Goal: Information Seeking & Learning: Learn about a topic

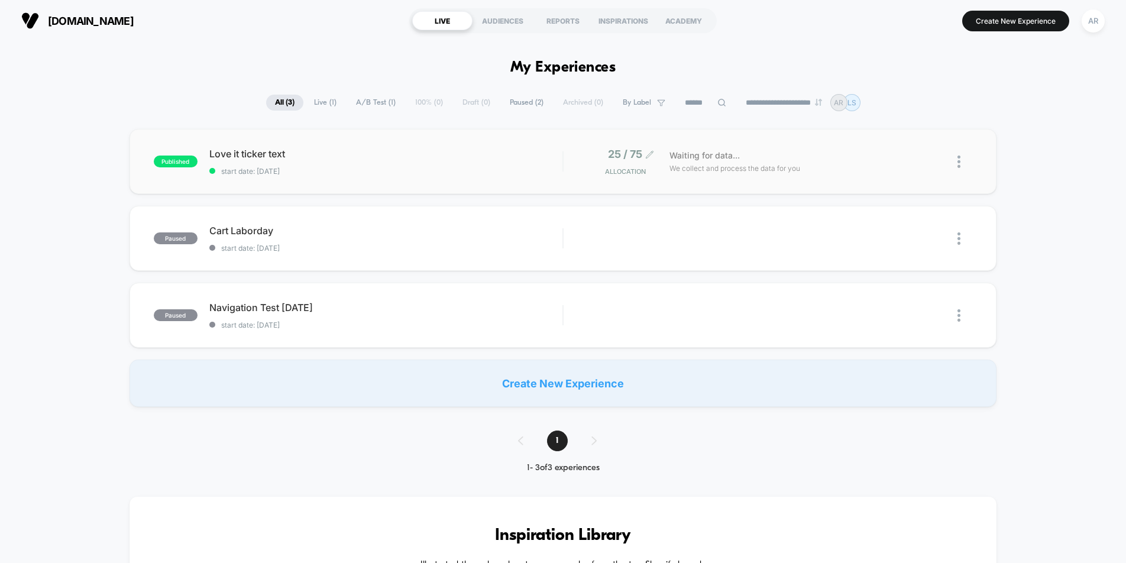
click at [629, 157] on span "25 / 75" at bounding box center [625, 154] width 34 height 12
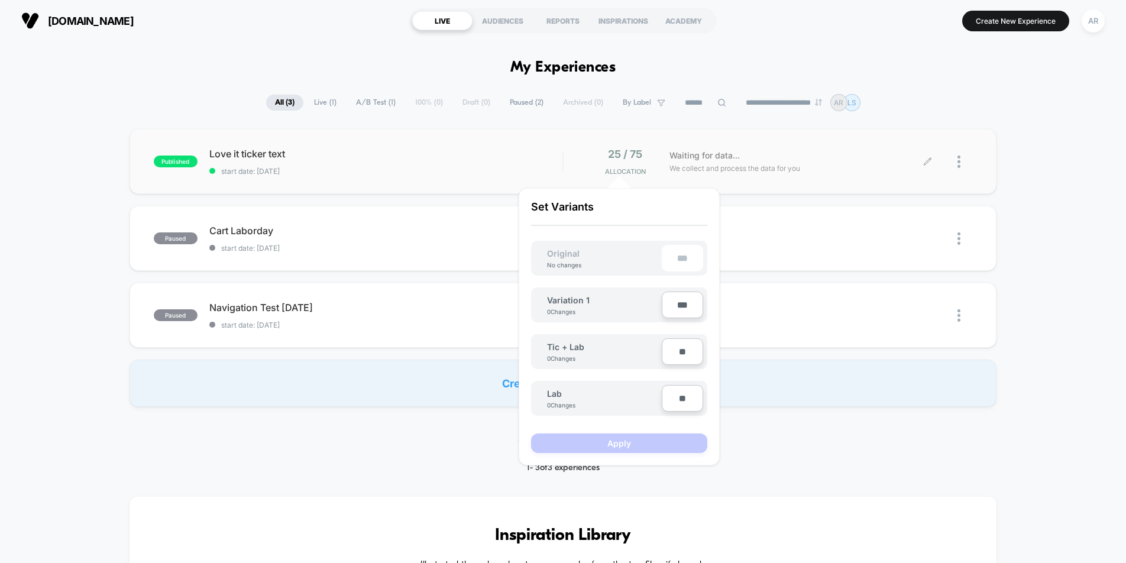
click at [820, 154] on div "Waiting for data... We collect and process the data for you" at bounding box center [796, 162] width 265 height 28
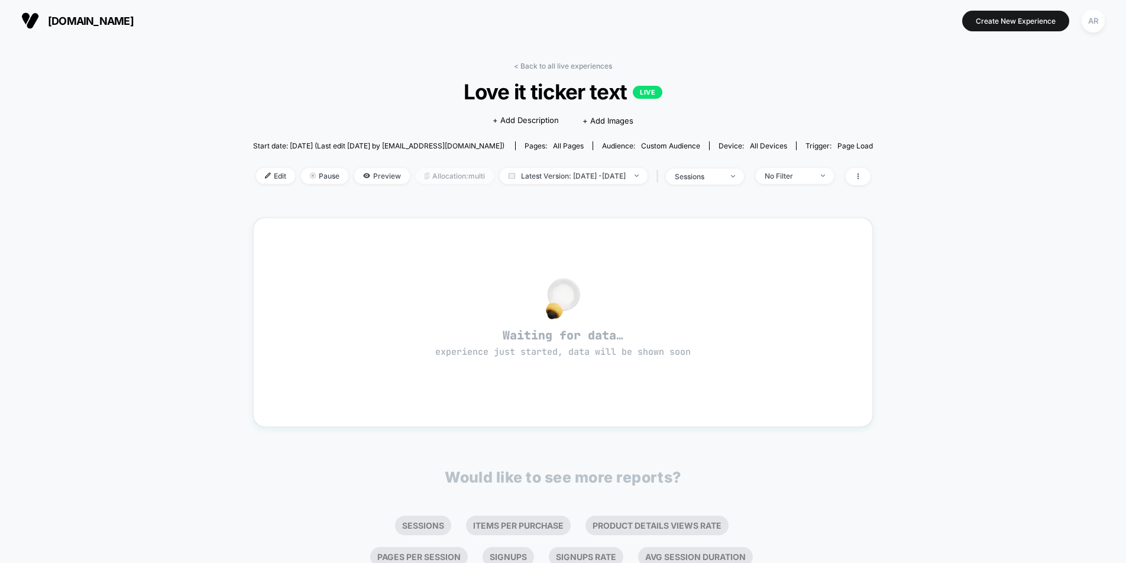
click at [444, 174] on span "Allocation: multi" at bounding box center [455, 176] width 78 height 16
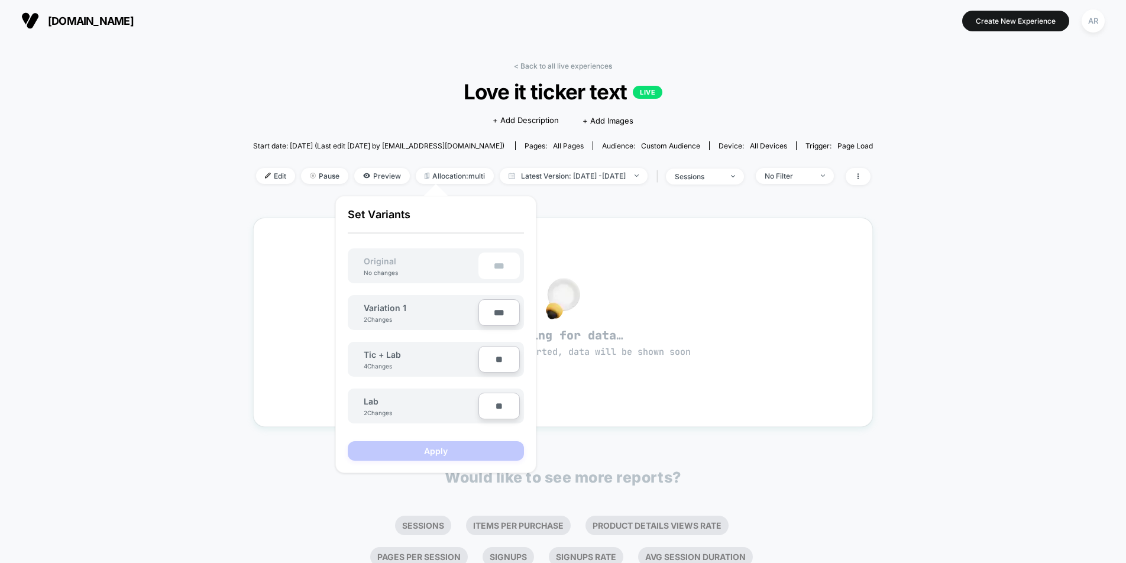
click at [497, 309] on input "***" at bounding box center [498, 312] width 41 height 27
click at [494, 311] on input "***" at bounding box center [498, 312] width 41 height 27
type input "***"
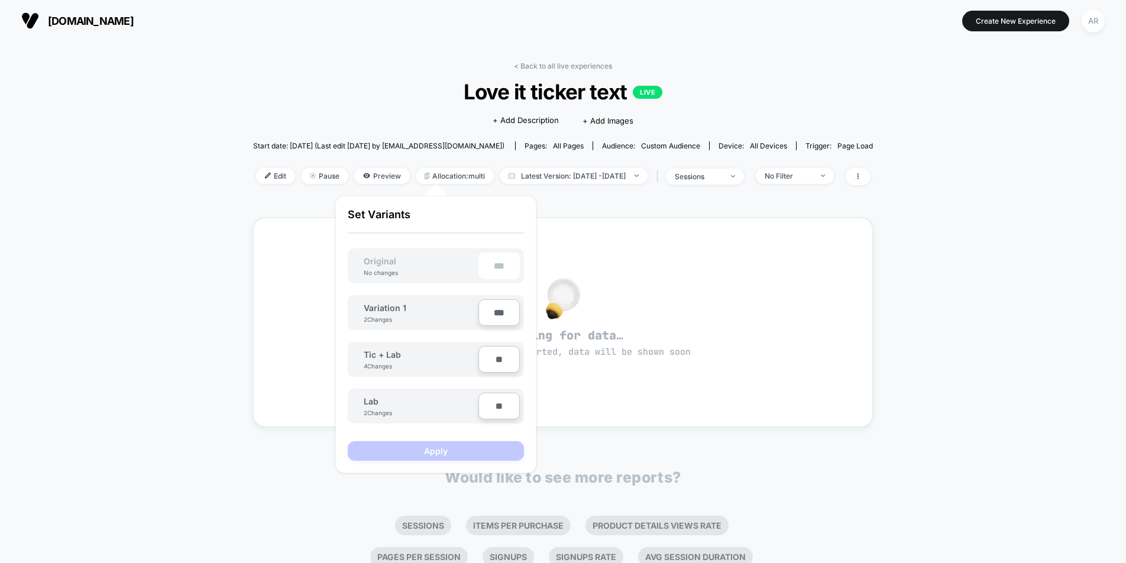
type input "**"
type input "***"
click at [477, 443] on button "Apply" at bounding box center [436, 451] width 176 height 20
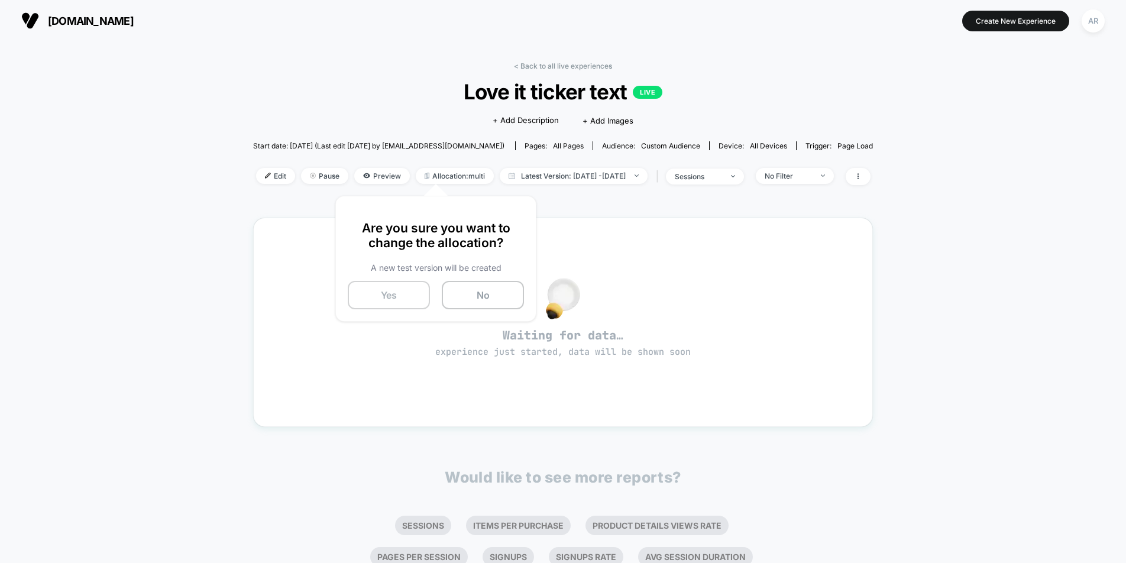
click at [413, 293] on button "Yes" at bounding box center [389, 295] width 82 height 28
click at [487, 286] on div at bounding box center [562, 298] width 577 height 25
click at [592, 172] on span "Latest Version: [DATE] - [DATE]" at bounding box center [574, 176] width 148 height 16
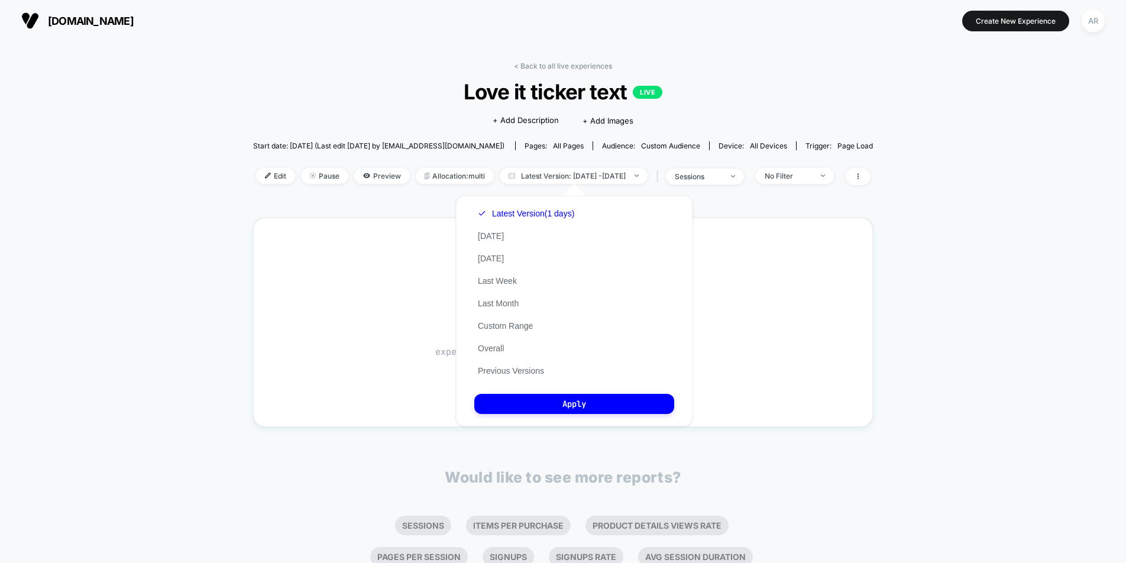
click at [522, 378] on div "Latest Version (1 days) [DATE] [DATE] Last Week Last Month Custom Range Overall…" at bounding box center [526, 292] width 104 height 180
click at [523, 373] on button "Previous Versions" at bounding box center [510, 371] width 73 height 11
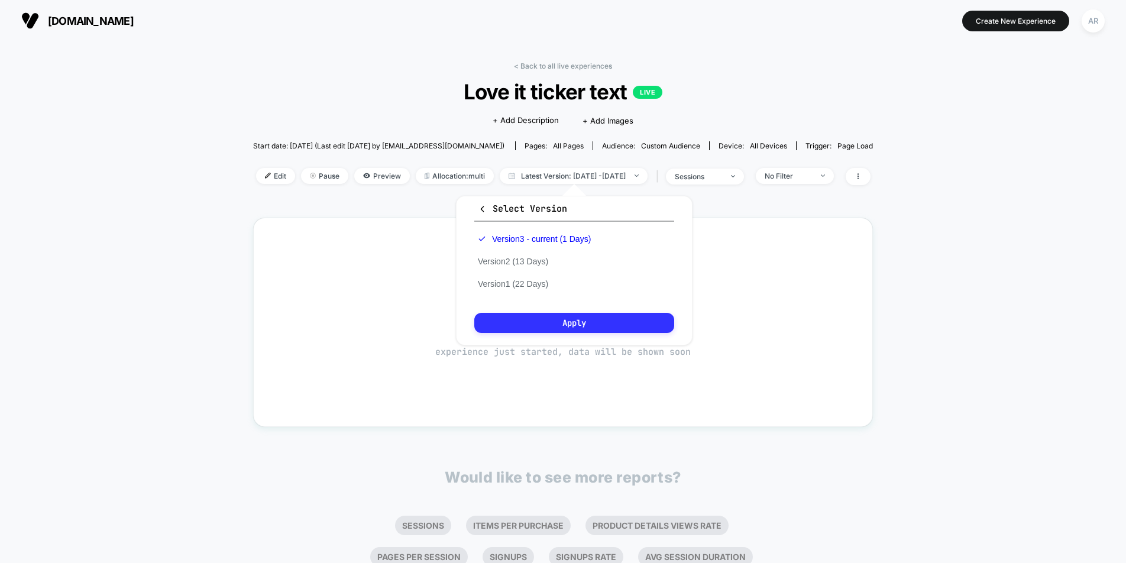
click at [564, 326] on button "Apply" at bounding box center [574, 323] width 200 height 20
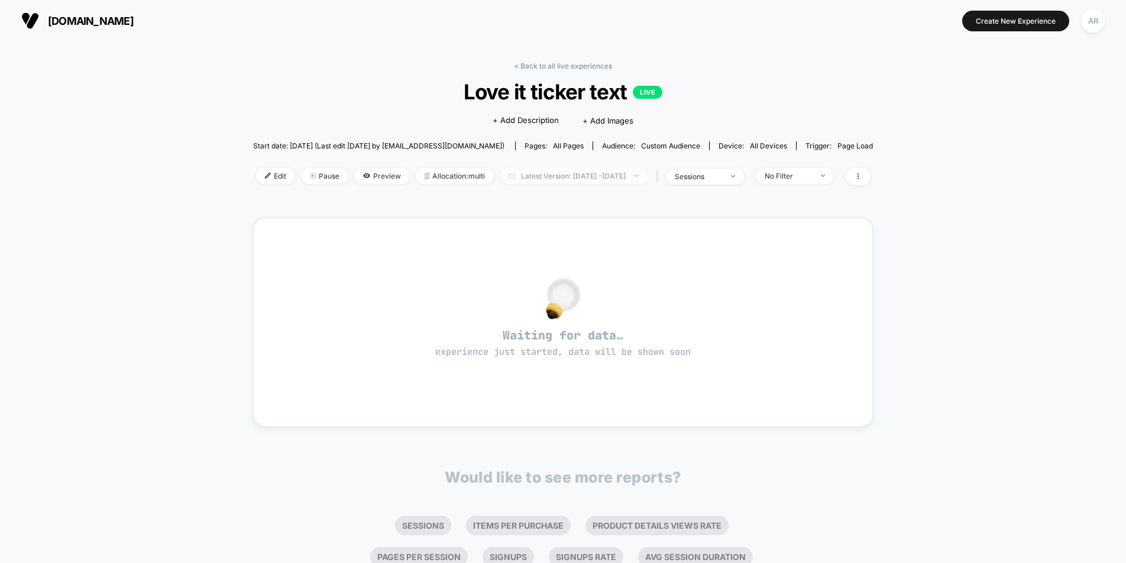
click at [635, 181] on span "Latest Version: [DATE] - [DATE]" at bounding box center [574, 176] width 148 height 16
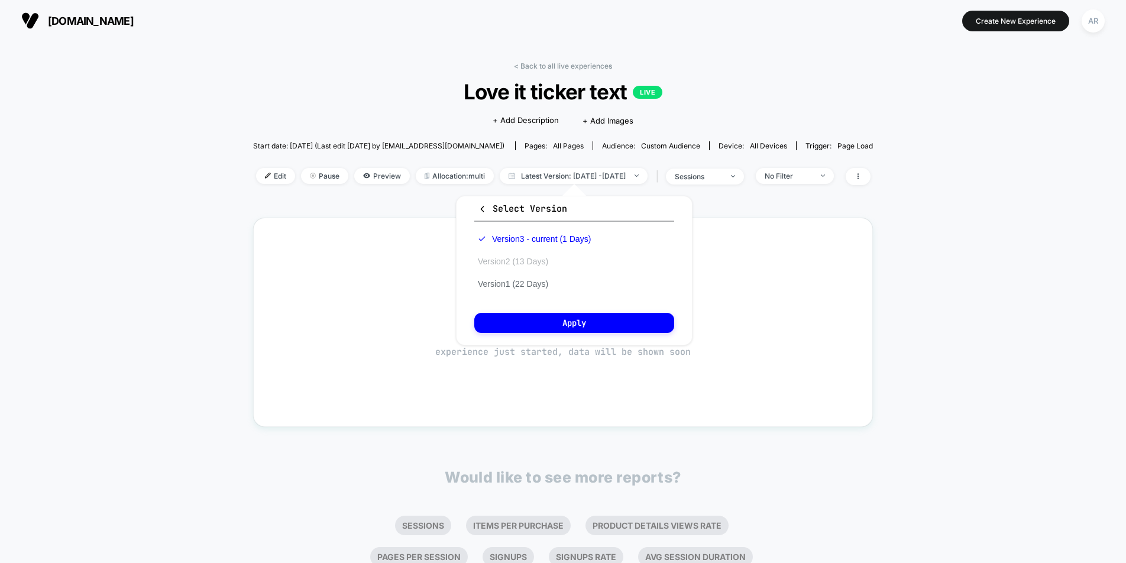
click at [544, 263] on button "Version 2 (13 Days)" at bounding box center [512, 261] width 77 height 11
click at [575, 326] on button "Apply" at bounding box center [574, 323] width 200 height 20
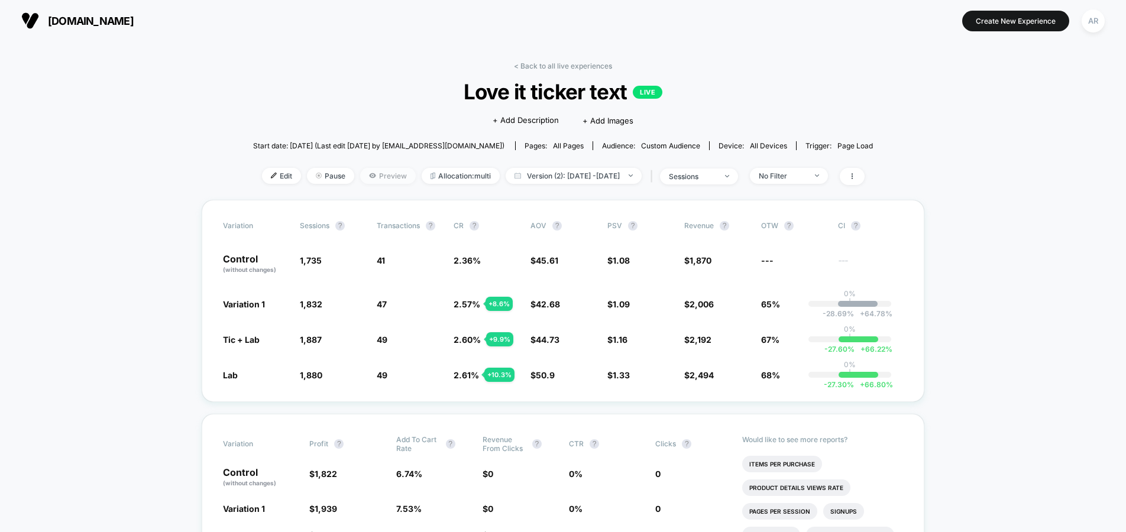
click at [367, 178] on span "Preview" at bounding box center [388, 176] width 56 height 16
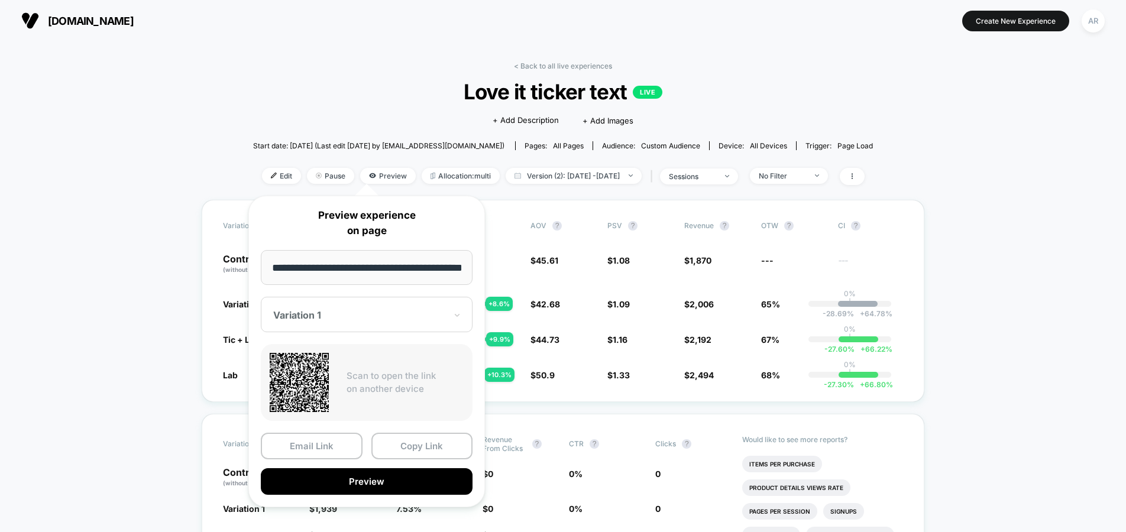
click at [352, 313] on div at bounding box center [359, 315] width 173 height 12
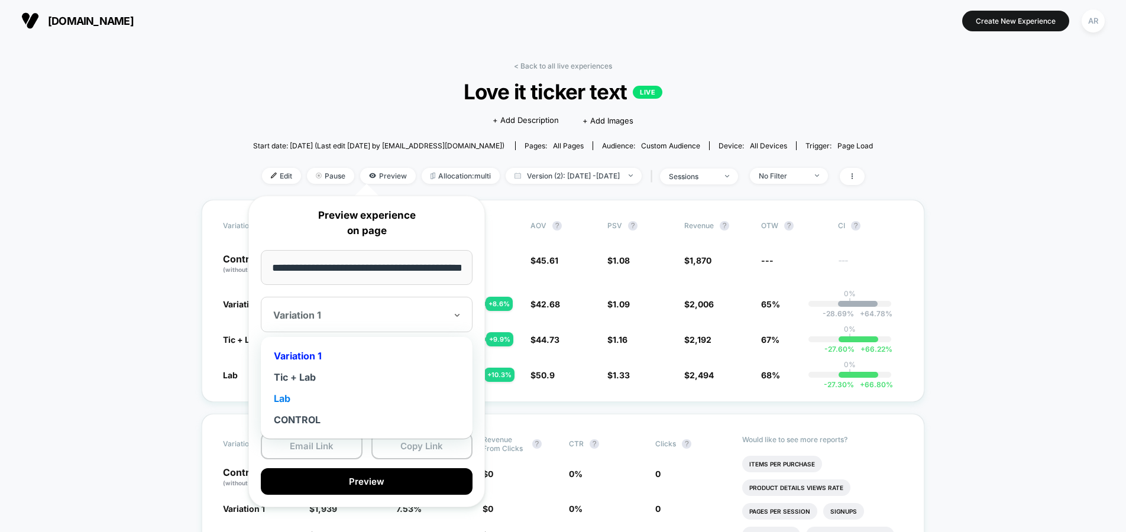
click at [314, 404] on div "Lab" at bounding box center [367, 398] width 200 height 21
click at [338, 313] on div at bounding box center [359, 315] width 173 height 12
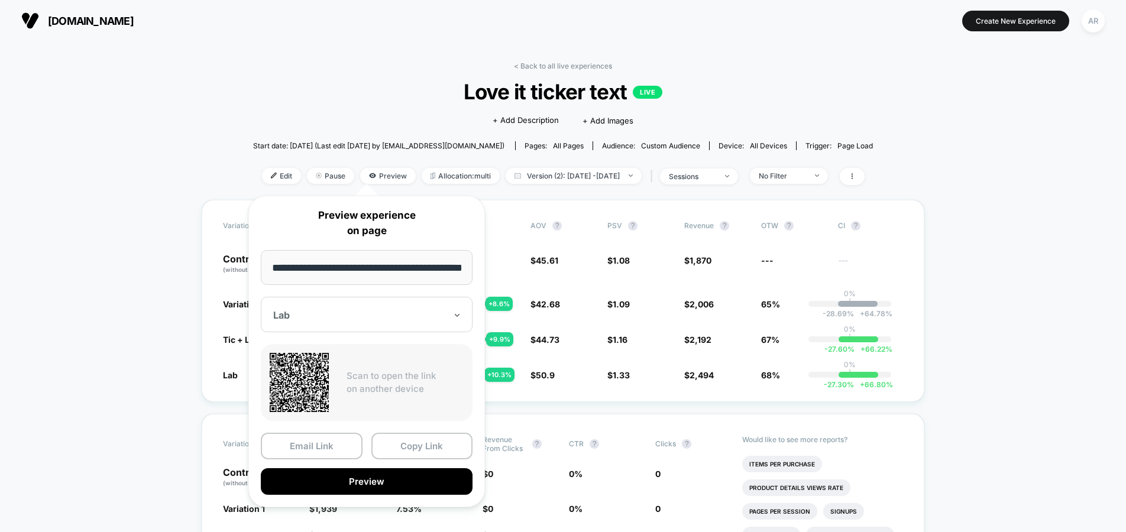
click at [338, 313] on div at bounding box center [359, 315] width 173 height 12
click at [403, 478] on button "Preview" at bounding box center [367, 481] width 212 height 27
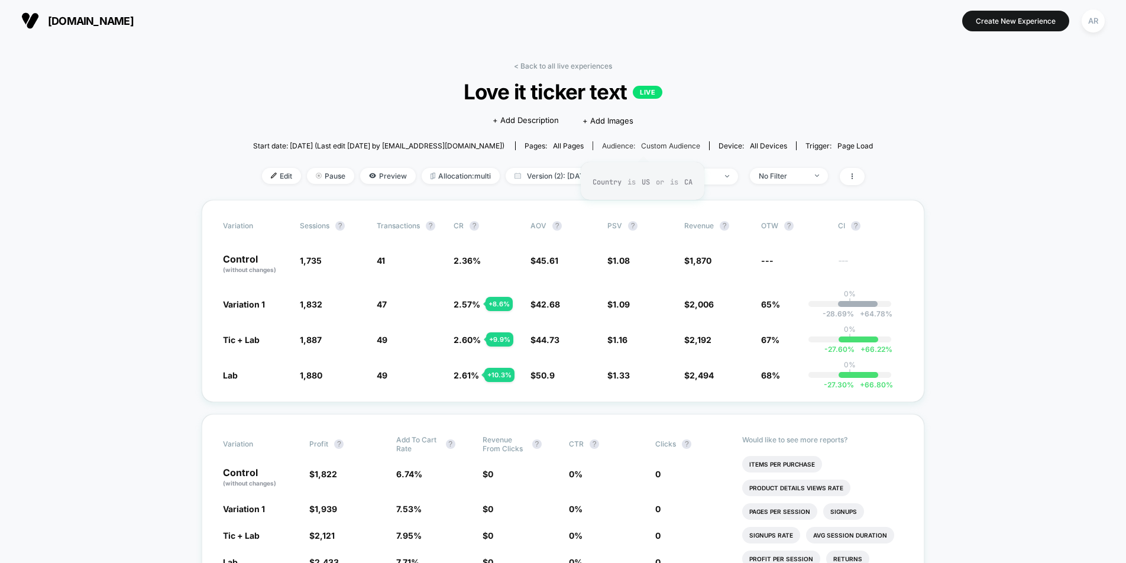
click at [654, 145] on span "Custom Audience" at bounding box center [670, 145] width 59 height 9
click at [383, 182] on span "Preview" at bounding box center [388, 176] width 56 height 16
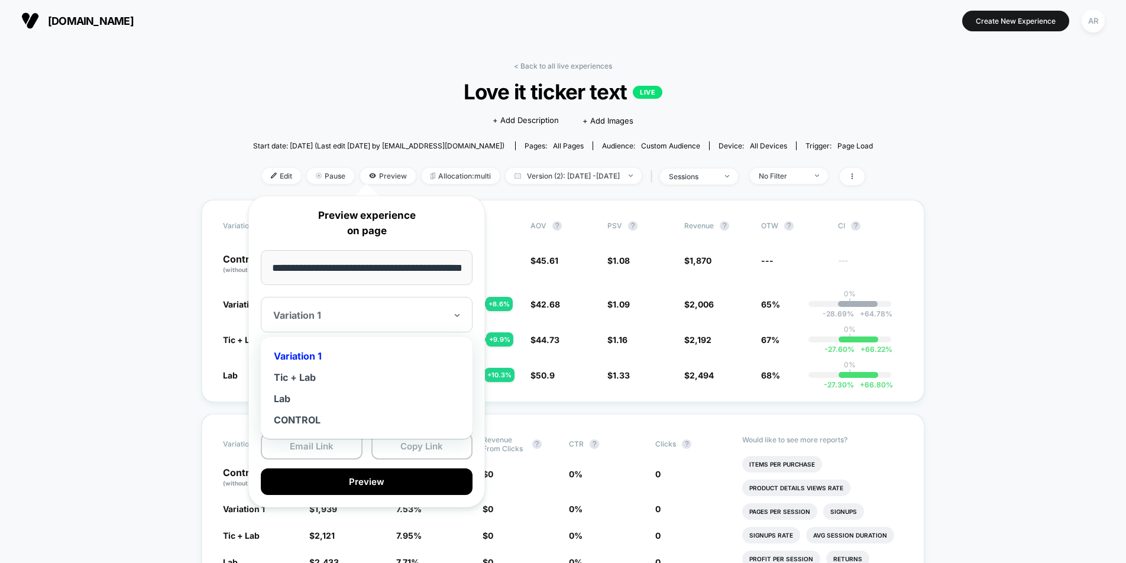
click at [371, 313] on div at bounding box center [359, 315] width 173 height 12
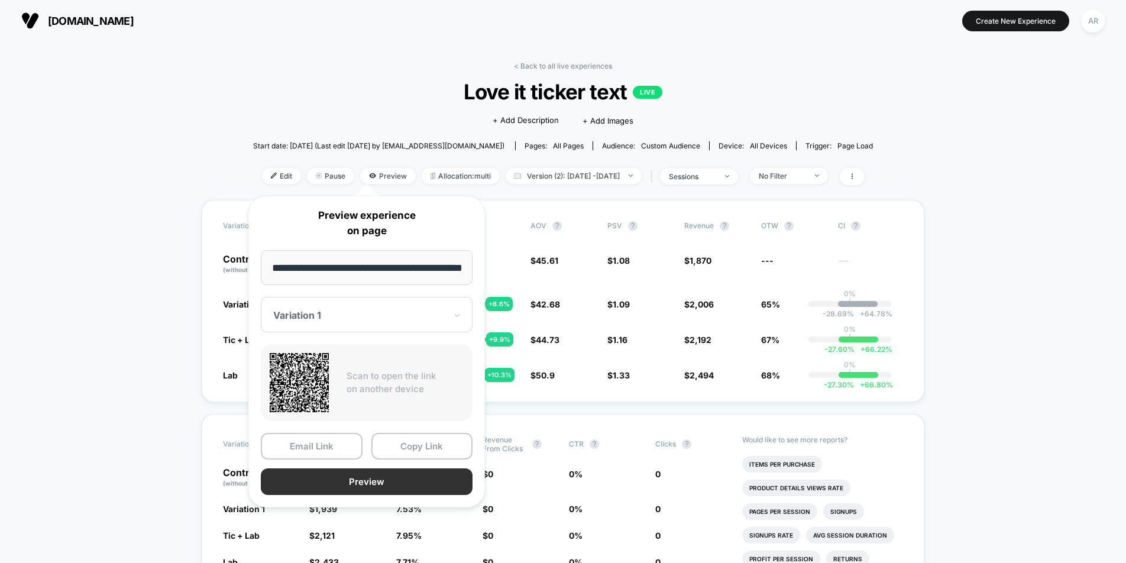
click at [399, 471] on button "Preview" at bounding box center [367, 481] width 212 height 27
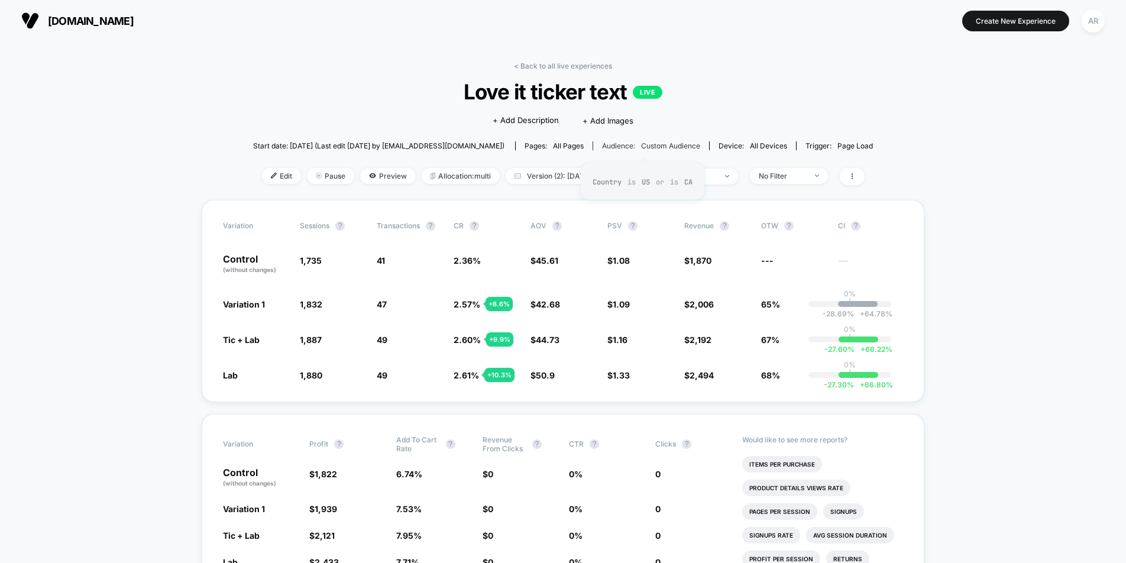
click at [643, 141] on span "Custom Audience" at bounding box center [670, 145] width 59 height 9
